Goal: Transaction & Acquisition: Book appointment/travel/reservation

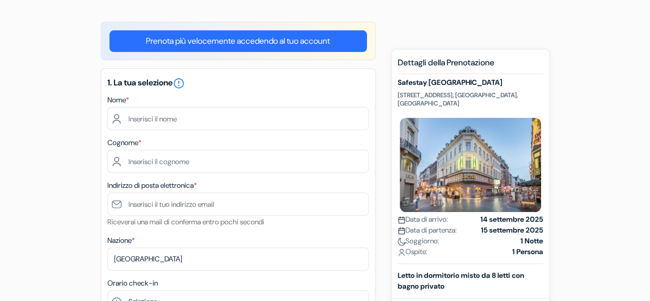
scroll to position [85, 0]
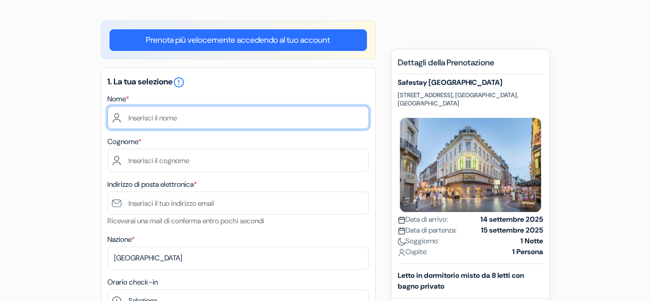
click at [264, 113] on input "text" at bounding box center [237, 117] width 261 height 23
type input "Margherita"
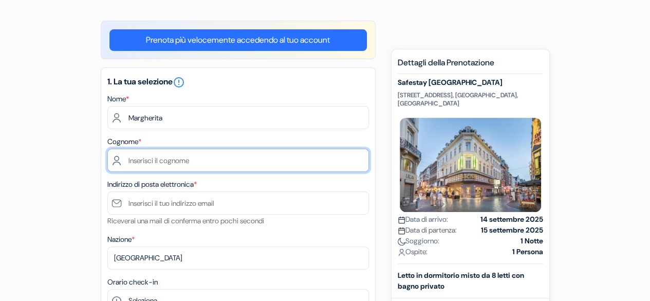
click at [241, 156] on input "text" at bounding box center [237, 159] width 261 height 23
type input "Aceto"
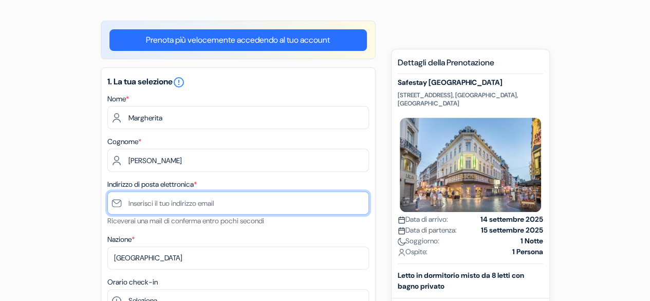
click at [180, 196] on input "text" at bounding box center [237, 202] width 261 height 23
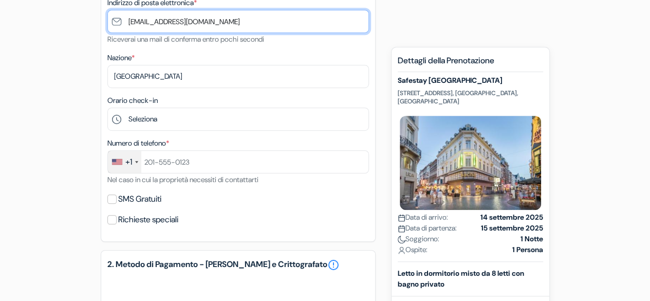
scroll to position [269, 0]
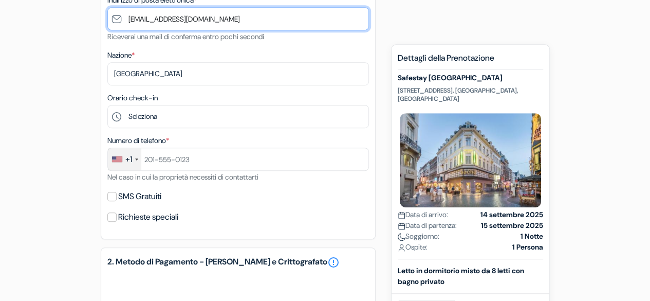
type input "[EMAIL_ADDRESS][DOMAIN_NAME]"
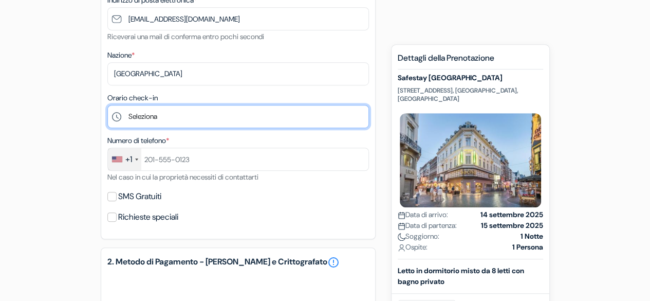
click at [144, 116] on select "Seleziona 1:00 2:00 3:00 4:00 5:00 6:00 7:00 8:00 9:00 10:00 11:00 12:00 13:00 …" at bounding box center [237, 116] width 261 height 23
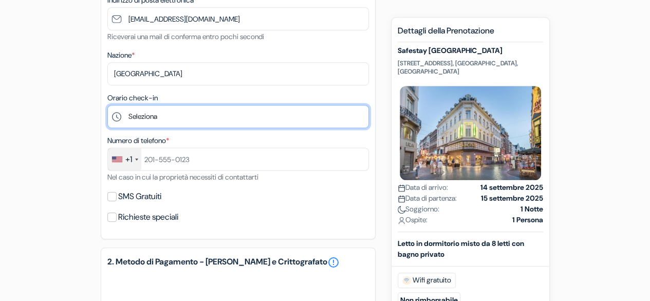
click at [232, 114] on select "Seleziona 1:00 2:00 3:00 4:00 5:00 6:00 7:00 8:00 9:00 10:00 11:00 12:00 13:00 …" at bounding box center [237, 116] width 261 height 23
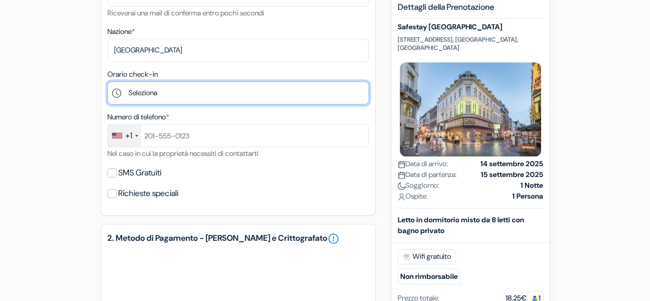
scroll to position [292, 0]
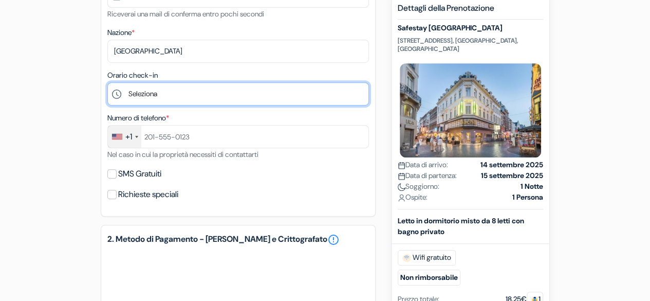
click at [189, 103] on select "Seleziona 1:00 2:00 3:00 4:00 5:00 6:00 7:00 8:00 9:00 10:00 11:00 12:00 13:00 …" at bounding box center [237, 93] width 261 height 23
select select "12"
click at [107, 83] on select "Seleziona 1:00 2:00 3:00 4:00 5:00 6:00 7:00 8:00 9:00 10:00 11:00 12:00 13:00 …" at bounding box center [237, 93] width 261 height 23
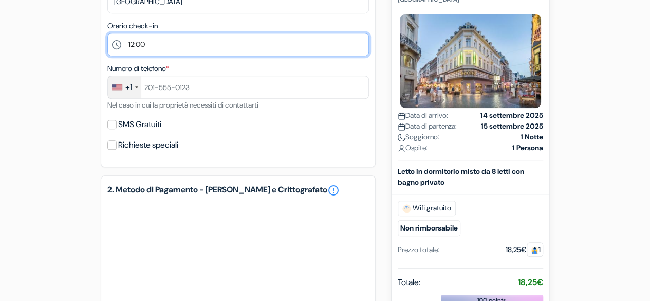
scroll to position [341, 0]
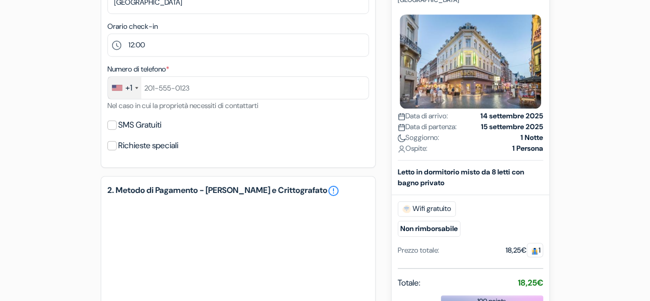
click at [123, 77] on div "Numero di telefono * +1 France +33 United Kingdom +44 Germany (Deutschland) +49…" at bounding box center [237, 87] width 261 height 49
click at [122, 85] on div "+1" at bounding box center [124, 88] width 33 height 22
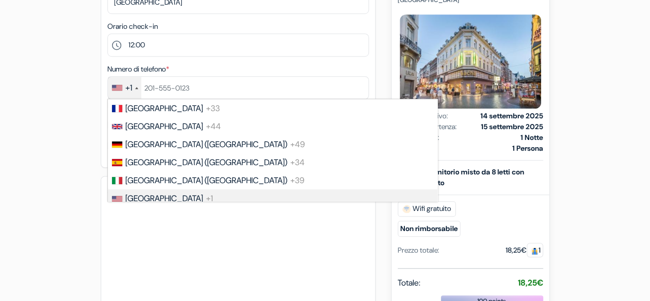
scroll to position [48, 0]
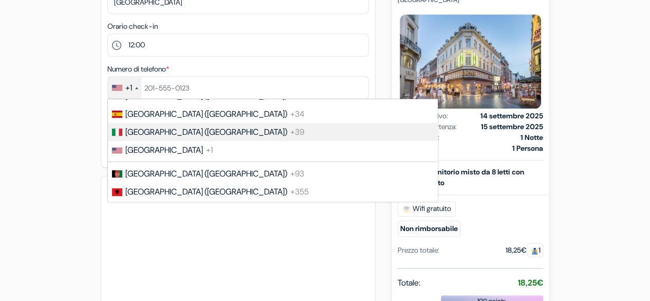
click at [134, 132] on span "Italy (Italia)" at bounding box center [206, 131] width 162 height 11
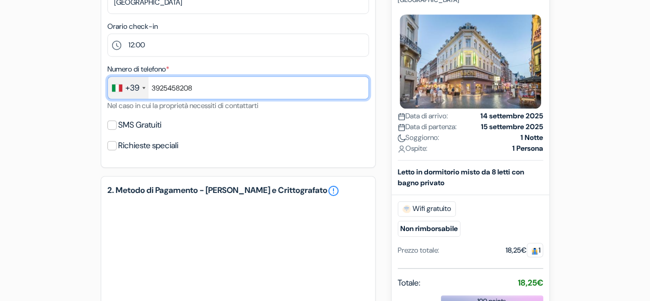
type input "3925458208"
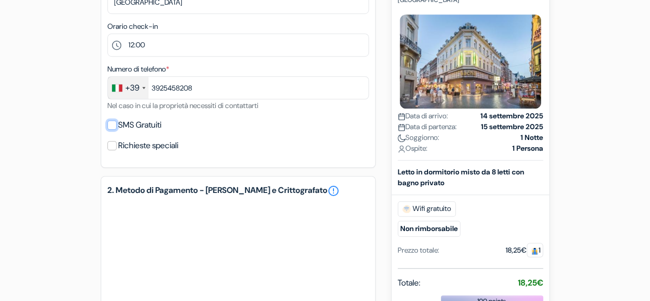
click at [111, 127] on input "SMS Gratuiti" at bounding box center [111, 124] width 9 height 9
checkbox input "true"
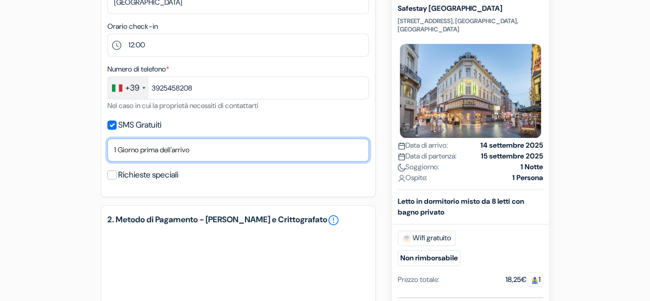
click at [147, 145] on select "No, grazie Invia ora Data di arrivo 1 Giorno prima dell'arrivo 2 Giorni prima d…" at bounding box center [237, 149] width 261 height 23
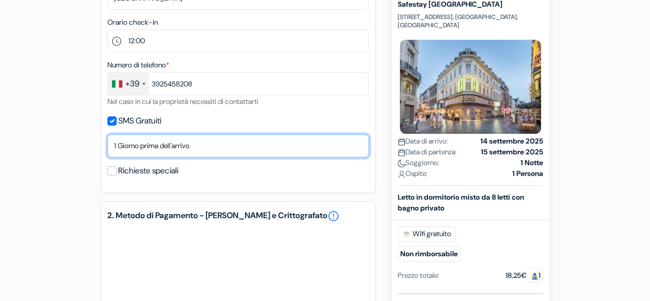
scroll to position [345, 0]
click at [147, 145] on select "No, grazie Invia ora Data di arrivo 1 Giorno prima dell'arrivo 2 Giorni prima d…" at bounding box center [237, 145] width 261 height 23
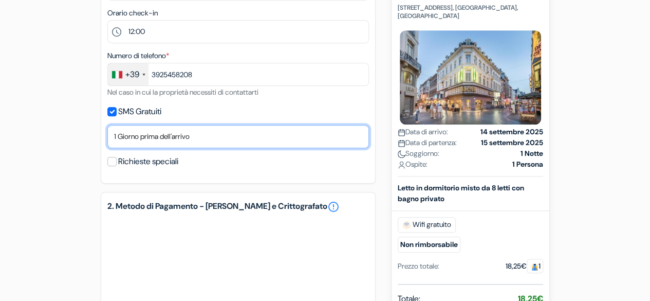
scroll to position [354, 0]
click at [147, 141] on select "No, grazie Invia ora Data di arrivo 1 Giorno prima dell'arrivo 2 Giorni prima d…" at bounding box center [237, 135] width 261 height 23
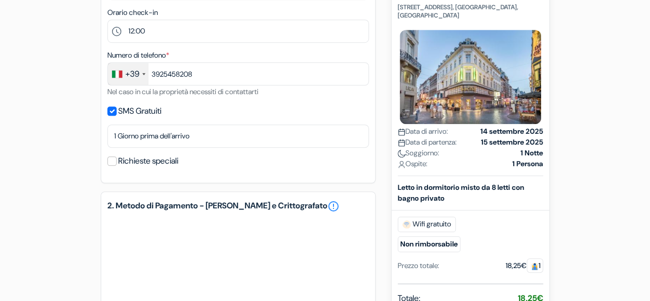
click at [62, 176] on div "add_box Safestay Brussels Grand Place Rue Grétry 53, 1000 Bruxelles, Belgium, B…" at bounding box center [325, 140] width 586 height 779
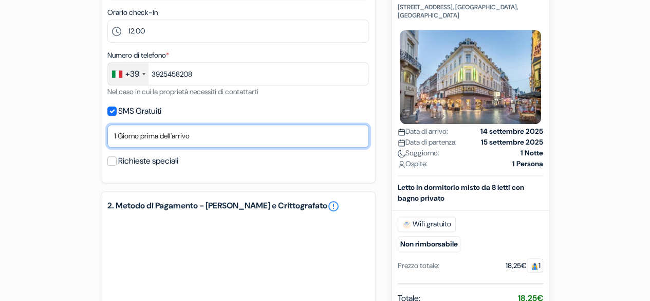
drag, startPoint x: 156, startPoint y: 132, endPoint x: 149, endPoint y: 180, distance: 49.3
select select "0"
click at [107, 126] on select "No, grazie Invia ora Data di arrivo 1 Giorno prima dell'arrivo 2 Giorni prima d…" at bounding box center [237, 135] width 261 height 23
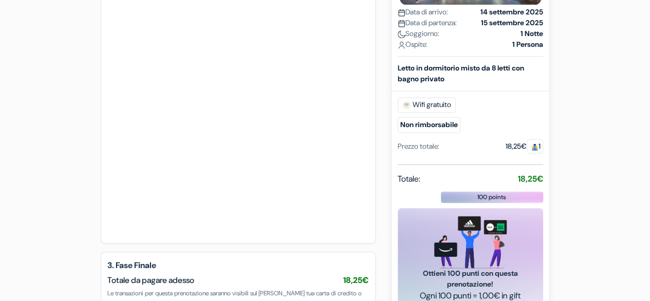
scroll to position [642, 0]
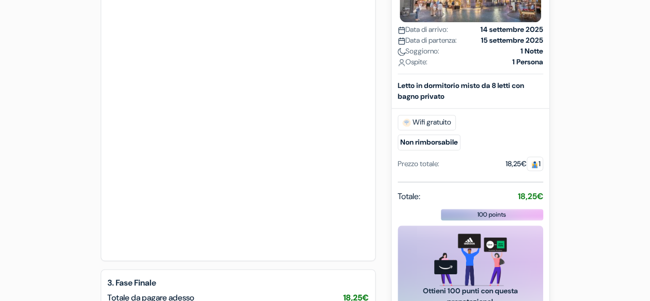
scroll to position [761, 0]
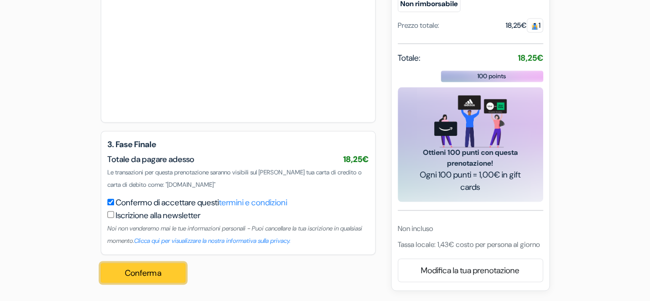
click at [153, 275] on button "Conferma Loading..." at bounding box center [143, 273] width 85 height 20
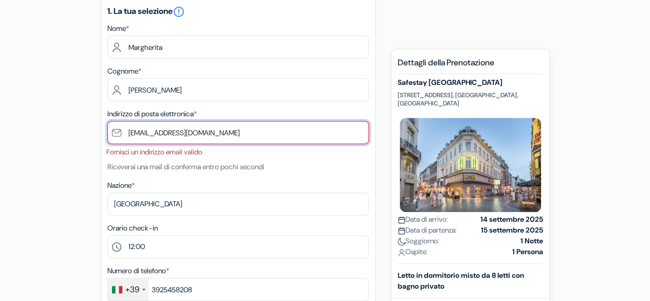
scroll to position [138, 0]
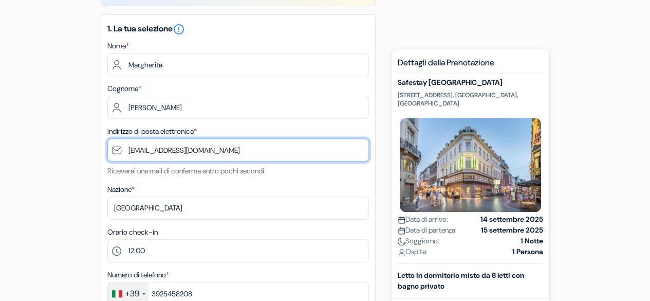
type input "[EMAIL_ADDRESS][DOMAIN_NAME]"
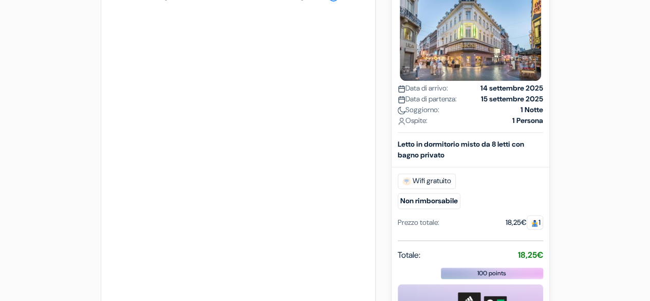
scroll to position [764, 0]
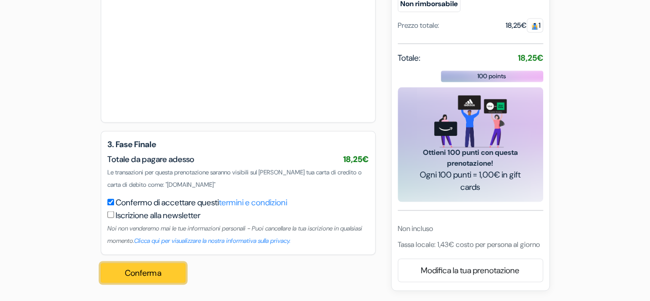
click at [120, 267] on button "Conferma Loading..." at bounding box center [143, 273] width 85 height 20
